Goal: Find specific page/section: Find specific page/section

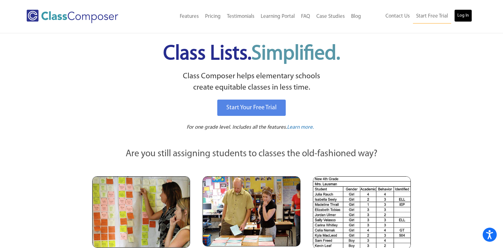
click at [460, 14] on link "Log In" at bounding box center [464, 15] width 18 height 13
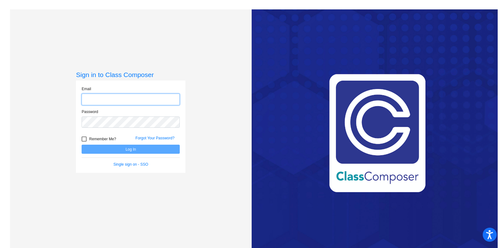
type input "diana.clearwater@svusd.org"
click at [135, 148] on button "Log In" at bounding box center [131, 149] width 98 height 9
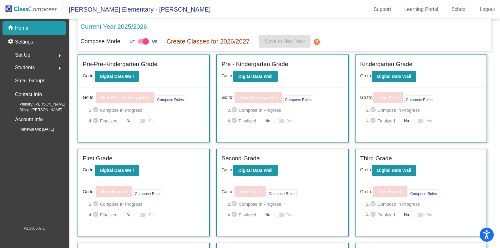
scroll to position [8, 0]
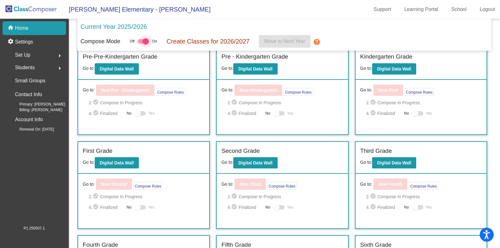
click at [145, 41] on div at bounding box center [146, 41] width 6 height 6
click at [141, 43] on input "checkbox" at bounding box center [140, 43] width 0 height 0
checkbox input "false"
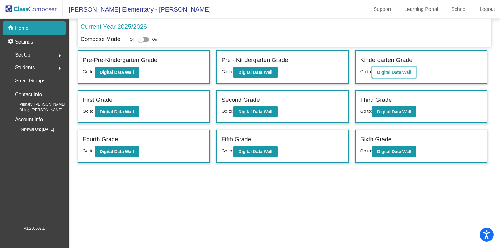
click at [379, 73] on b "Digital Data Wall" at bounding box center [394, 72] width 34 height 5
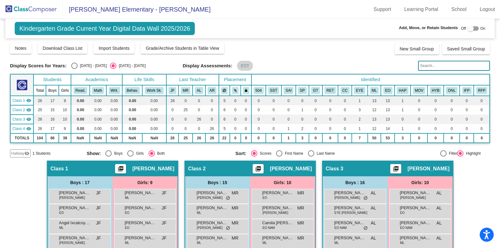
click at [428, 66] on input "text" at bounding box center [454, 66] width 72 height 10
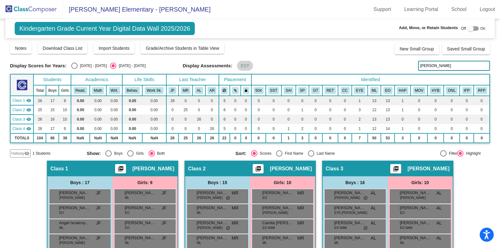
type input "mojica"
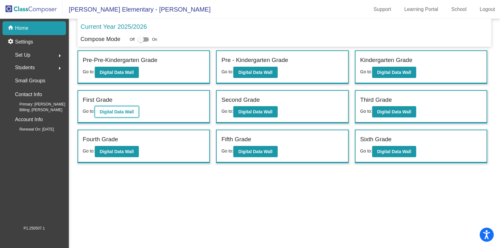
click at [114, 111] on b "Digital Data Wall" at bounding box center [117, 111] width 34 height 5
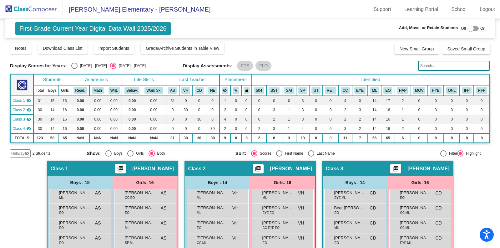
click at [441, 67] on input "text" at bounding box center [454, 66] width 72 height 10
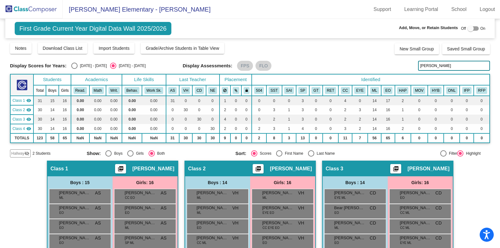
type input "mojica"
